Goal: Complete application form

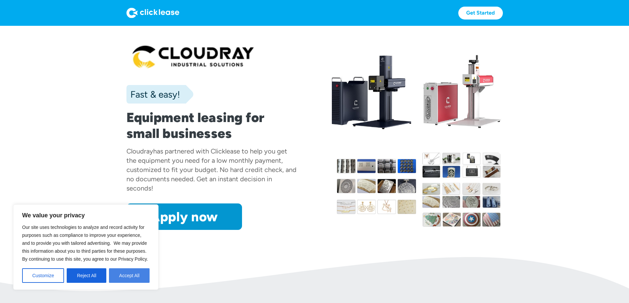
click at [118, 274] on button "Accept All" at bounding box center [129, 275] width 41 height 15
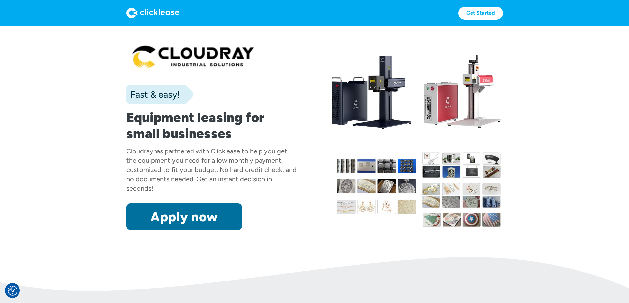
click at [127, 230] on link "Apply now" at bounding box center [185, 216] width 116 height 26
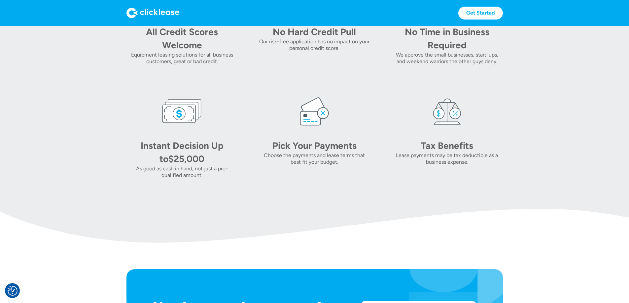
scroll to position [346, 0]
